Goal: Go to known website: Access a specific website the user already knows

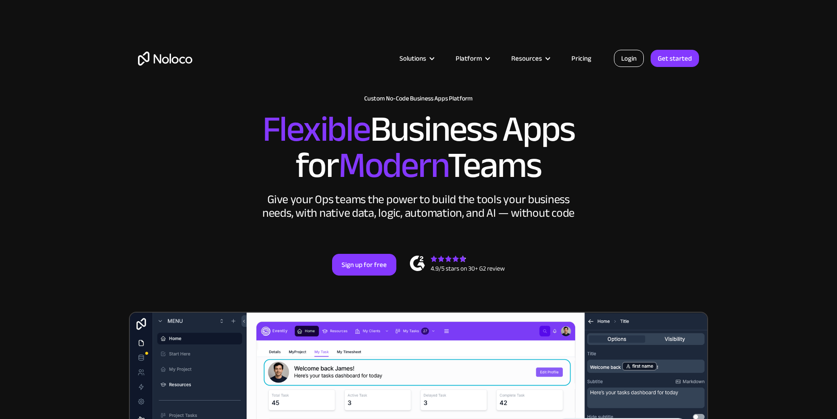
click at [634, 53] on link "Login" at bounding box center [629, 58] width 30 height 17
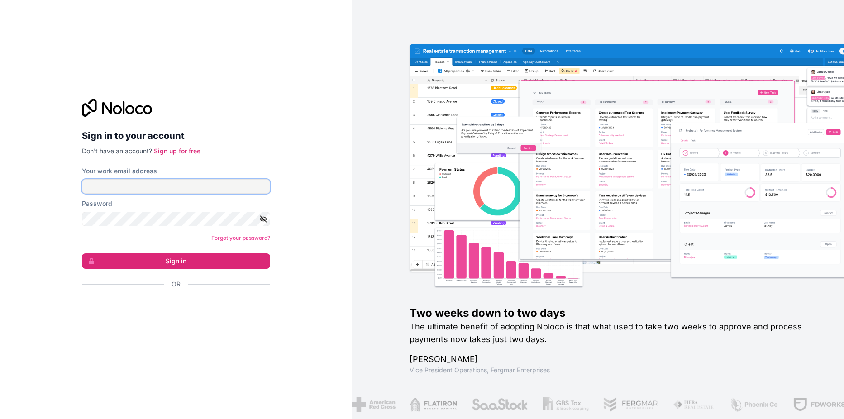
type input "[EMAIL_ADDRESS][PERSON_NAME][DOMAIN_NAME]"
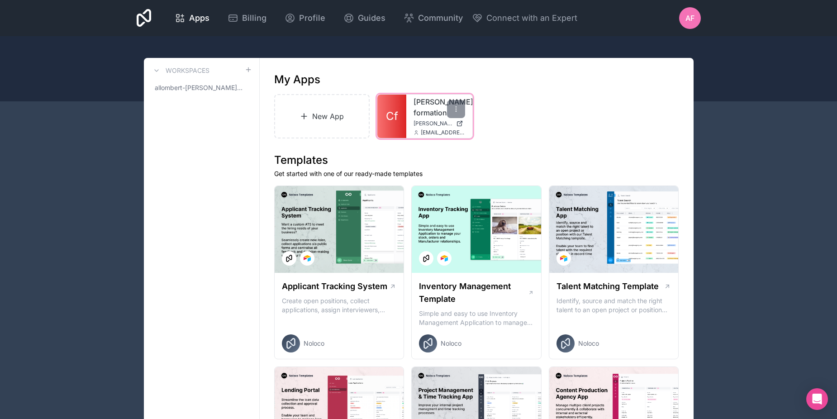
click at [434, 122] on span "[PERSON_NAME][DOMAIN_NAME]" at bounding box center [433, 123] width 39 height 7
